Goal: Task Accomplishment & Management: Complete application form

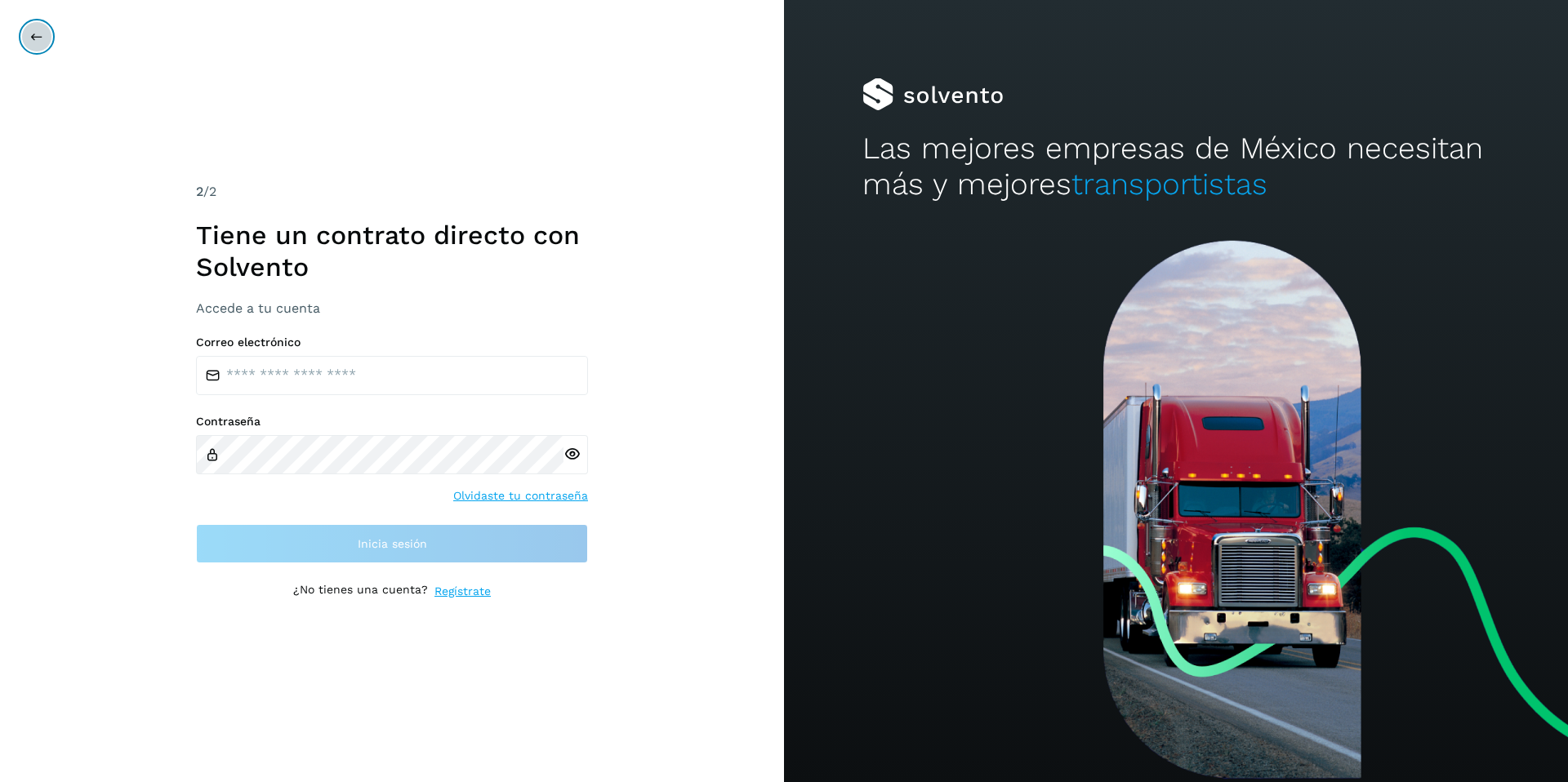
drag, startPoint x: 0, startPoint y: 0, endPoint x: 36, endPoint y: 41, distance: 54.6
click at [36, 41] on icon at bounding box center [37, 37] width 13 height 13
click at [331, 385] on input "email" at bounding box center [391, 375] width 392 height 39
click at [471, 591] on div "2 /2 Tiene un contrato directo con [PERSON_NAME] Accede a tu cuenta Correo elec…" at bounding box center [391, 391] width 392 height 418
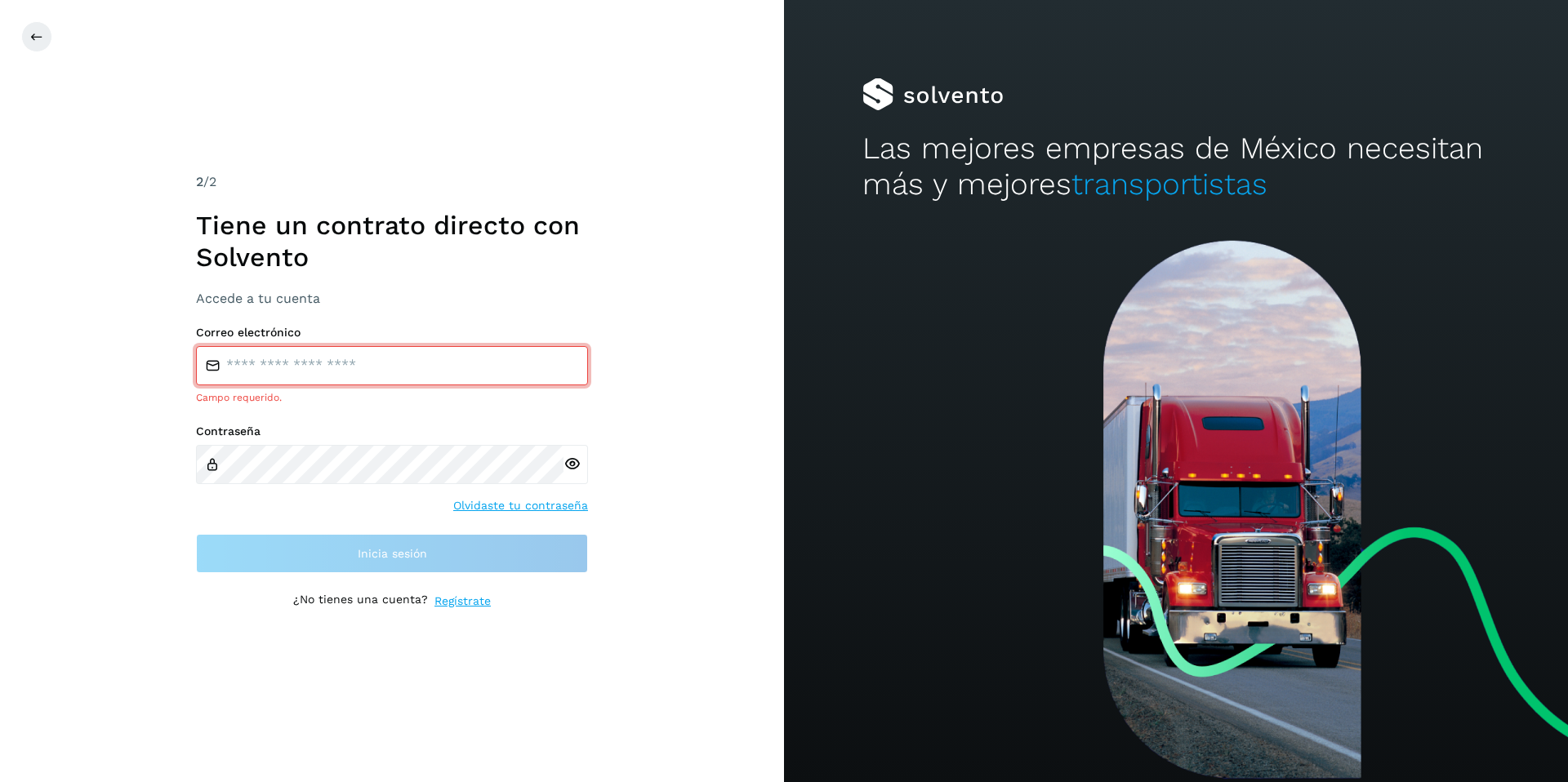
click at [474, 600] on link "Regístrate" at bounding box center [462, 601] width 57 height 18
click at [47, 35] on button at bounding box center [36, 36] width 31 height 31
click at [21, 21] on button at bounding box center [36, 36] width 31 height 31
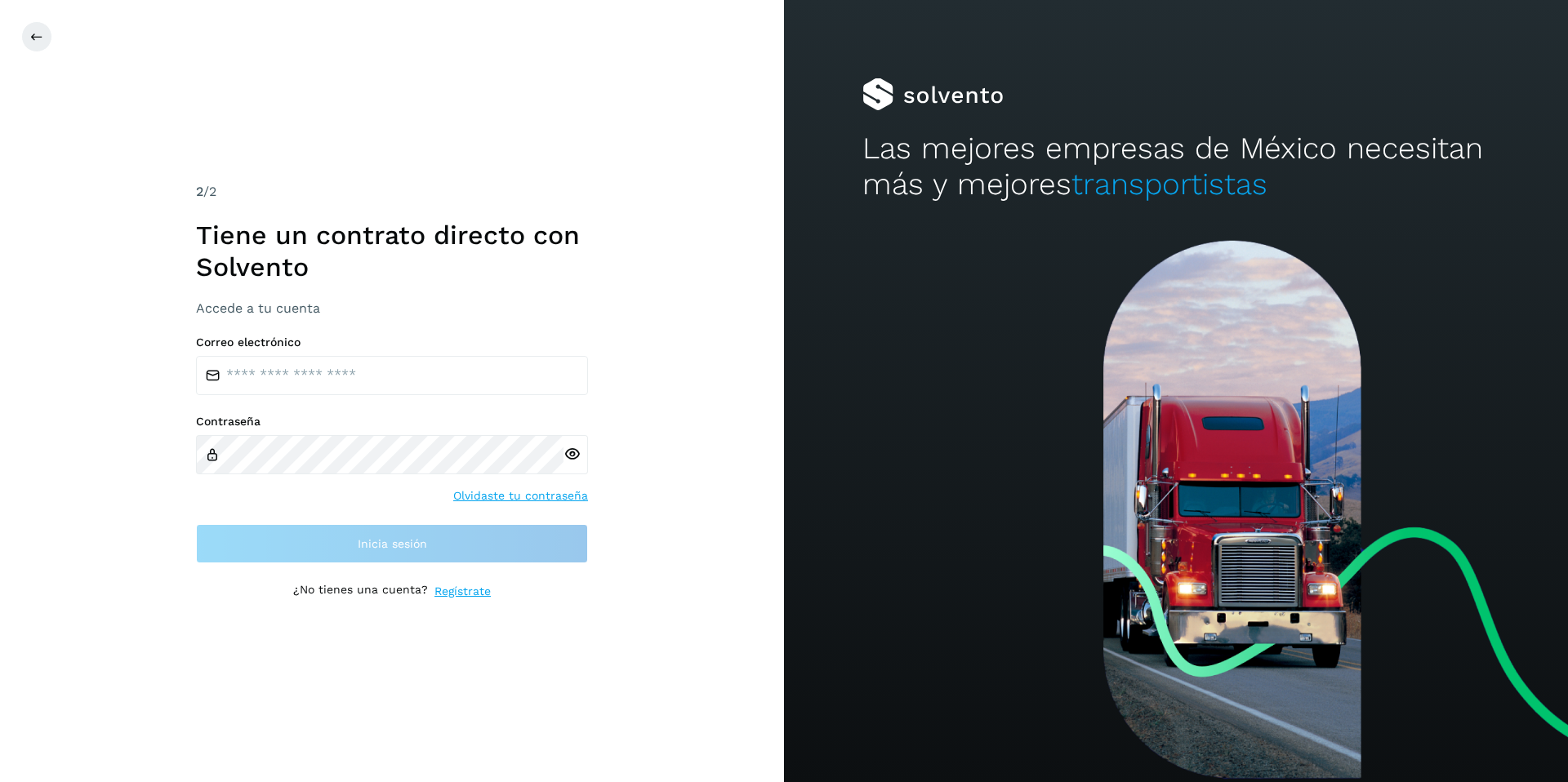
click at [464, 589] on link "Regístrate" at bounding box center [462, 591] width 57 height 18
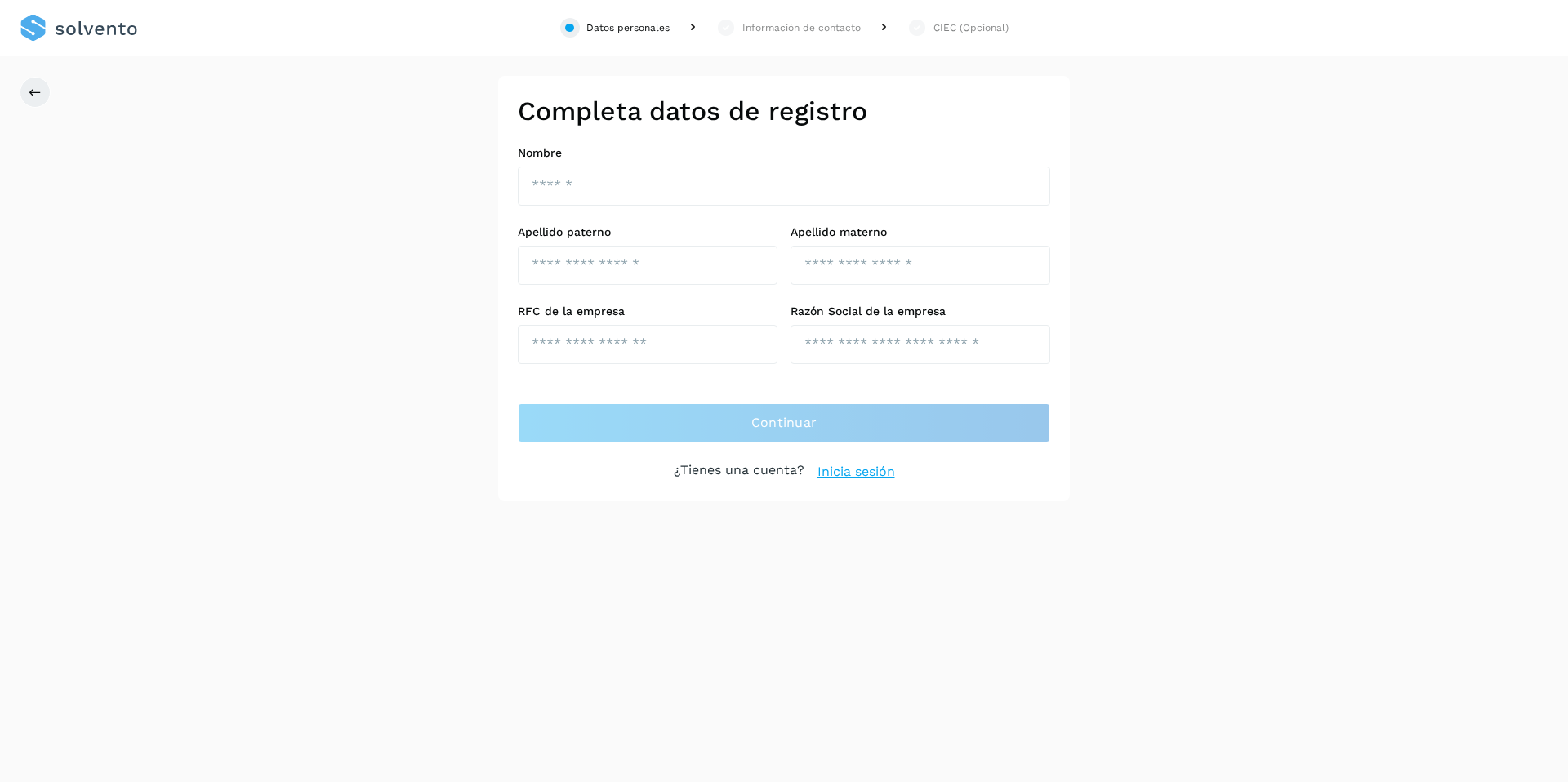
click at [464, 589] on div "Datos personales Información de contacto CIEC (Opcional) Completa datos de regi…" at bounding box center [784, 391] width 1568 height 782
click at [606, 148] on label "Nombre" at bounding box center [784, 153] width 533 height 14
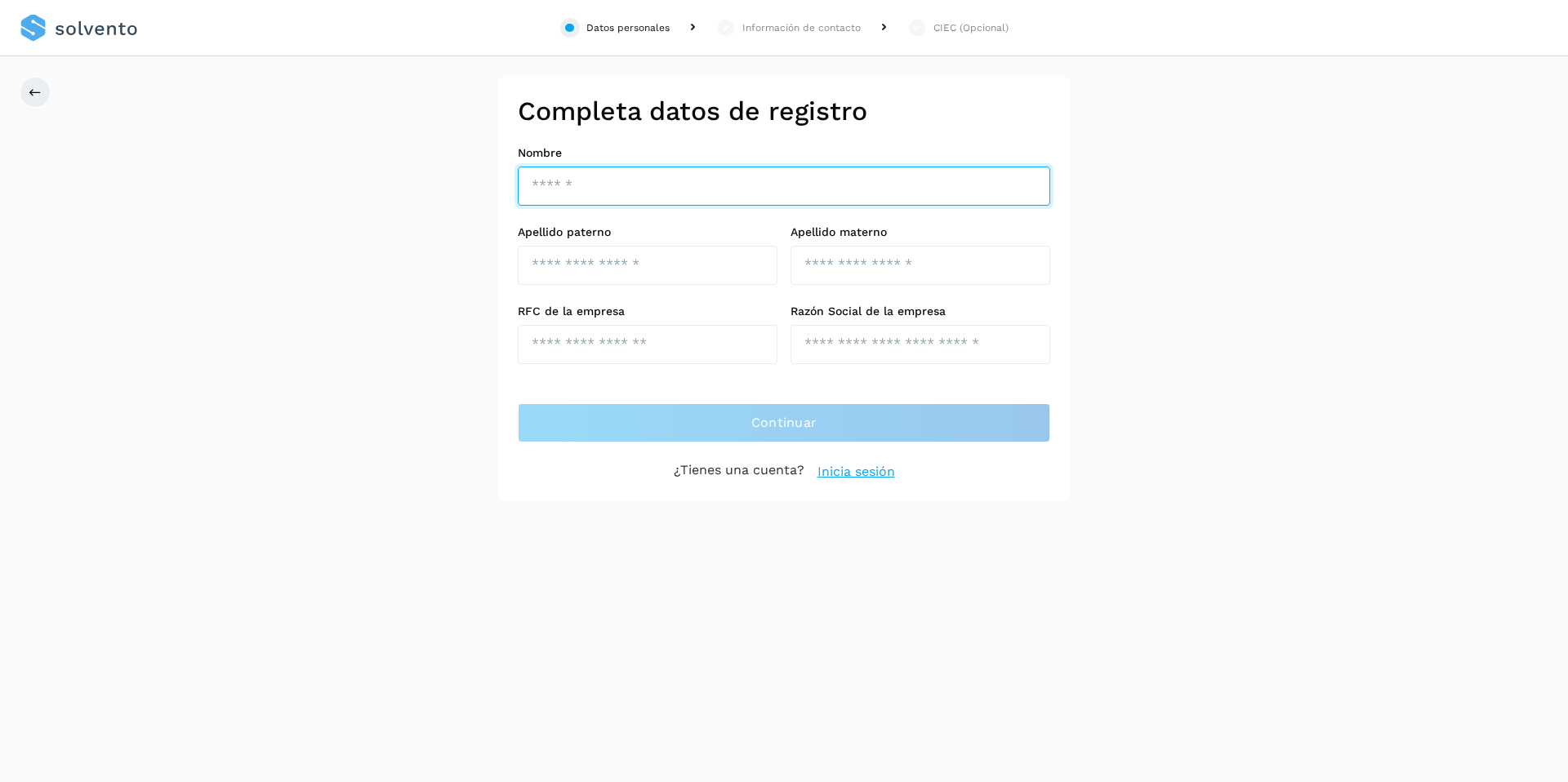
drag, startPoint x: 592, startPoint y: 184, endPoint x: 574, endPoint y: 237, distance: 56.0
click at [592, 184] on input "text" at bounding box center [784, 186] width 533 height 39
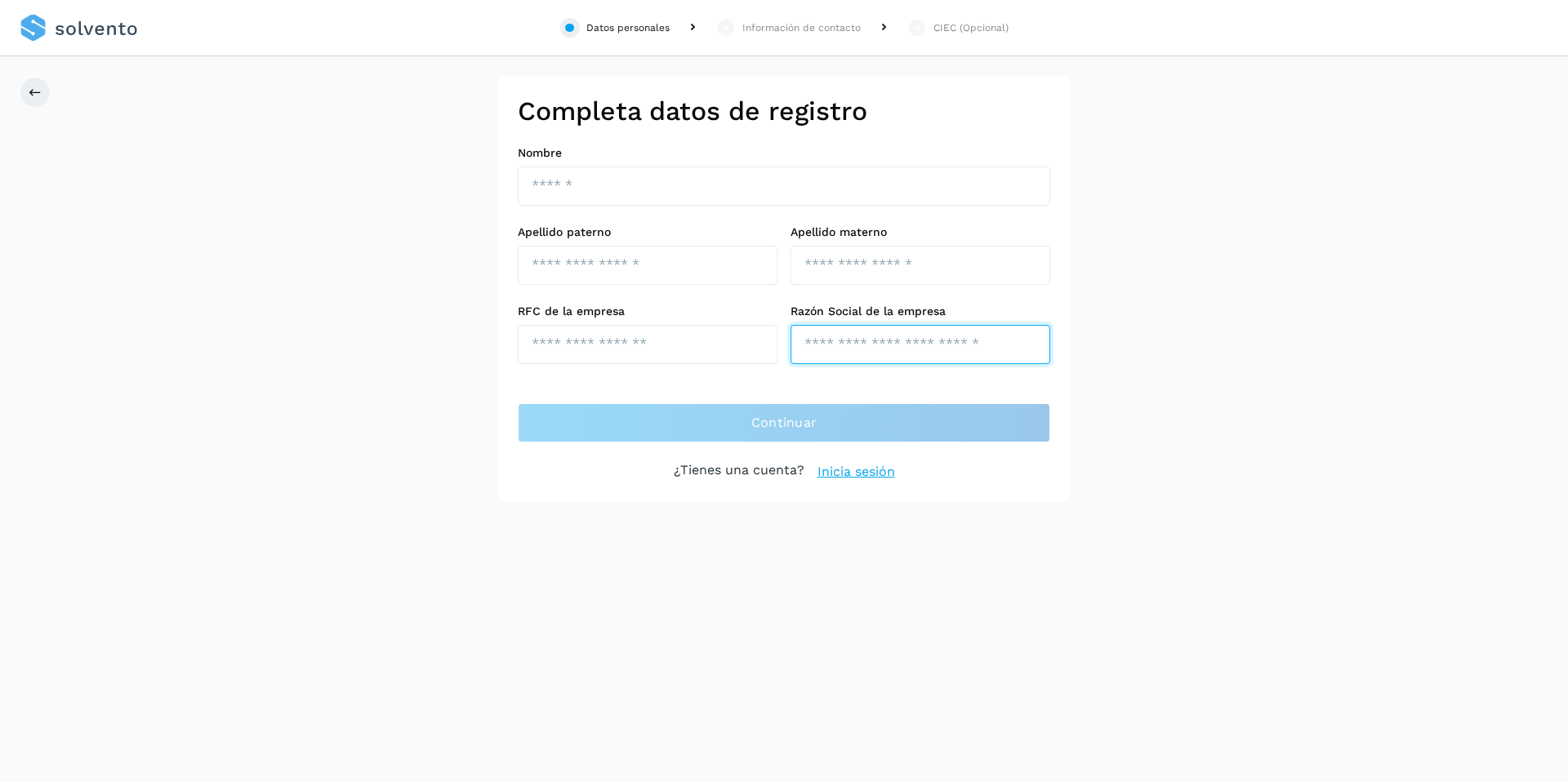
click at [833, 355] on input "text" at bounding box center [920, 345] width 259 height 39
click at [47, 87] on button at bounding box center [34, 92] width 31 height 31
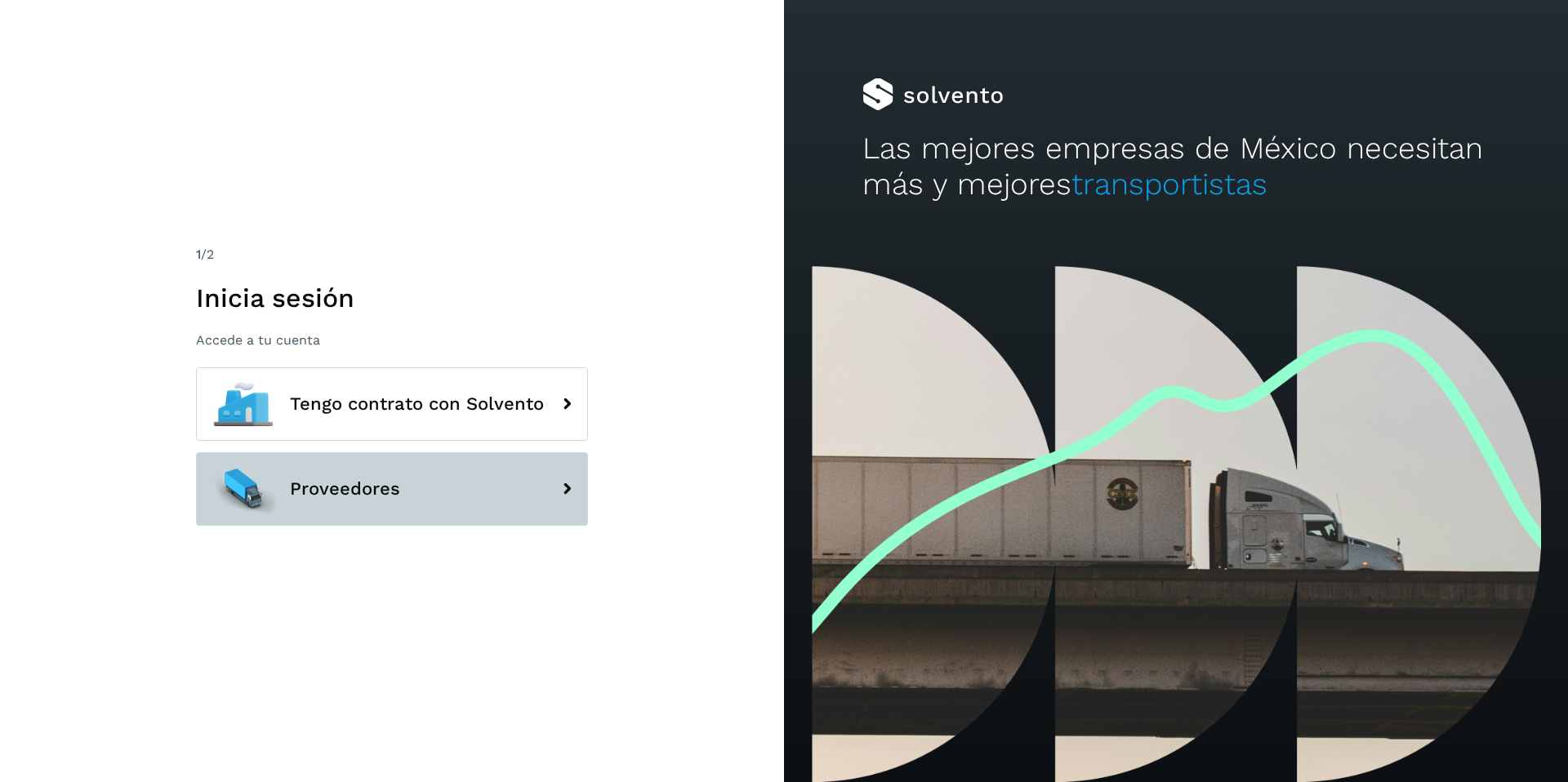
click at [403, 494] on button "Proveedores" at bounding box center [391, 488] width 392 height 73
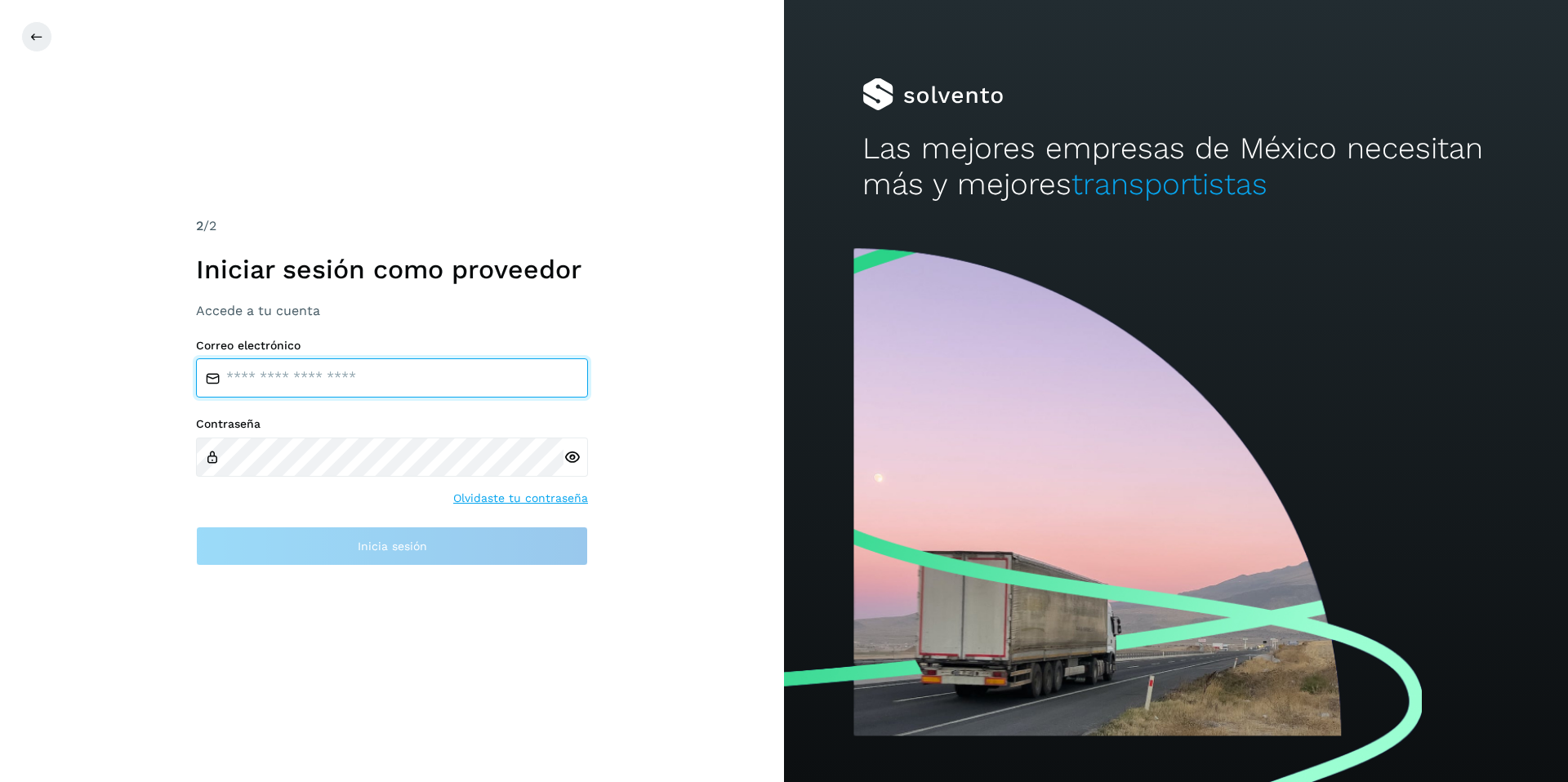
click at [327, 378] on input "email" at bounding box center [391, 378] width 392 height 39
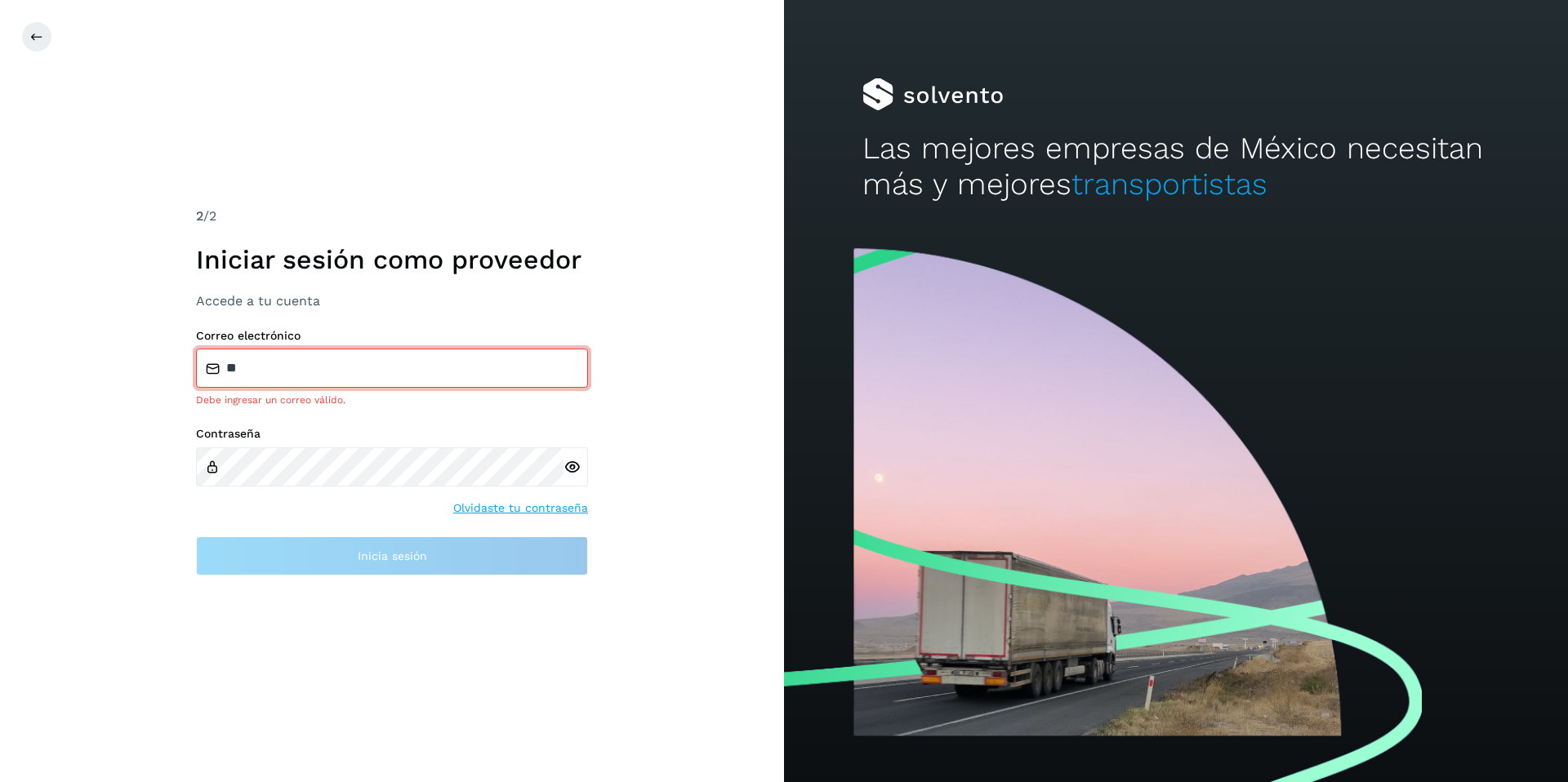
type input "**********"
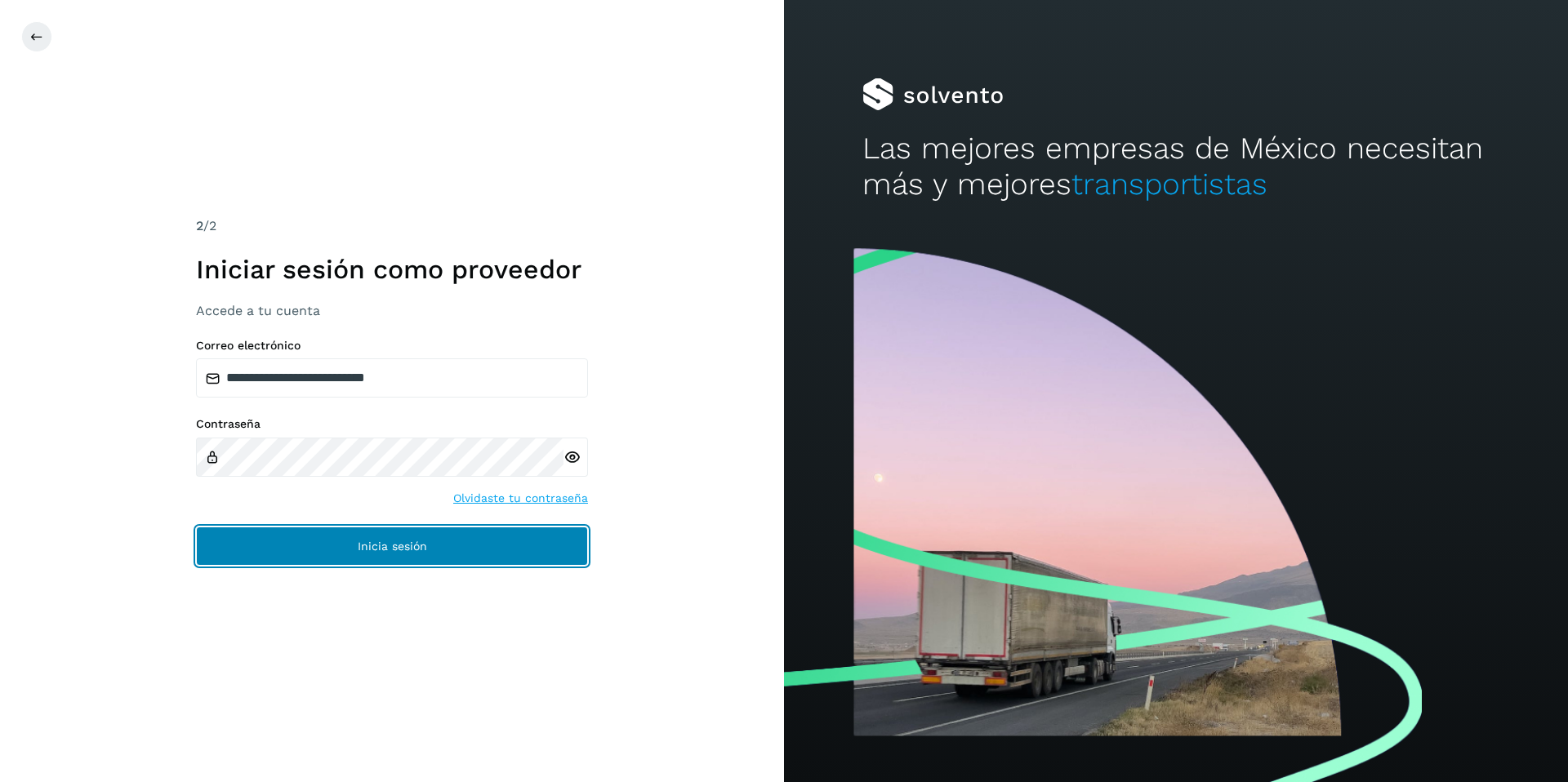
click at [391, 540] on span "Inicia sesión" at bounding box center [392, 546] width 70 height 11
